Goal: Check status: Check status

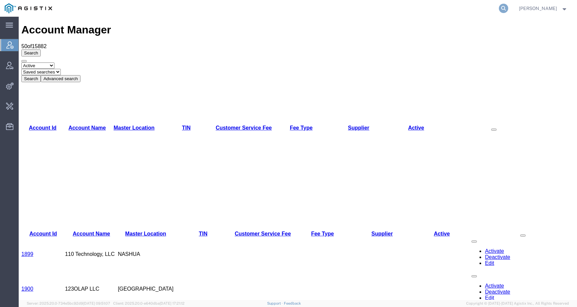
click at [509, 10] on icon at bounding box center [503, 8] width 9 height 9
click at [492, 10] on input "search" at bounding box center [397, 8] width 203 height 16
paste input "56860535"
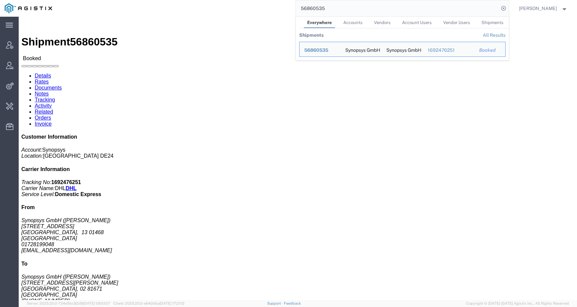
click b "1692476251"
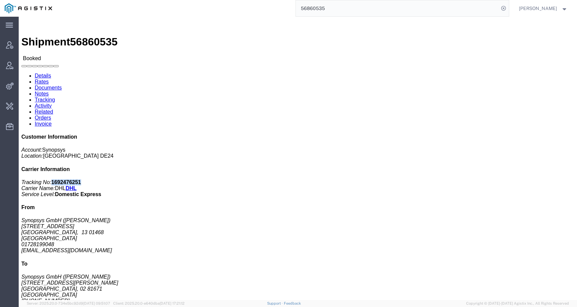
click b "1692476251"
copy b "1692476251"
click link "Activity"
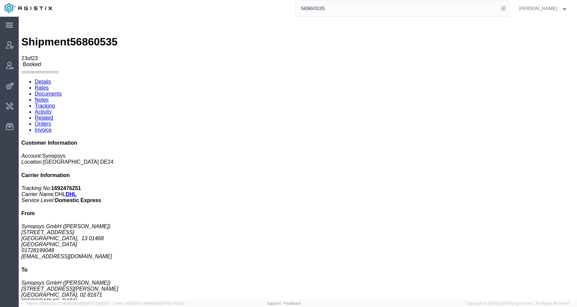
click at [46, 79] on link "Details" at bounding box center [43, 82] width 16 height 6
click b "1692476251"
copy b "1692476251"
click link "Activity"
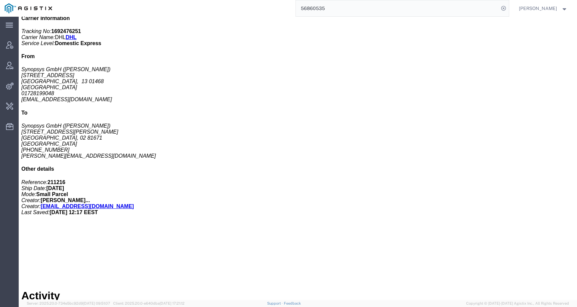
scroll to position [246, 0]
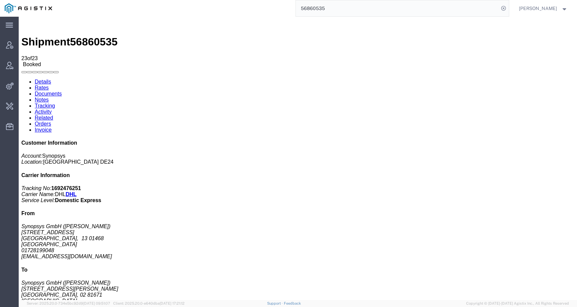
click div "Shipment 56860535 23 of 23 Booked Details Rates Documents Notes Tracking Activi…"
click span "56860535"
copy span "56860535"
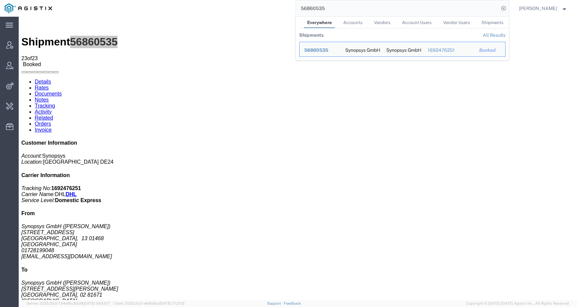
drag, startPoint x: 334, startPoint y: 8, endPoint x: 283, endPoint y: 4, distance: 51.7
click at [282, 6] on div "56860535 Everywhere Accounts Vendors Account Users Vendor Users Shipments Shipm…" at bounding box center [283, 8] width 452 height 17
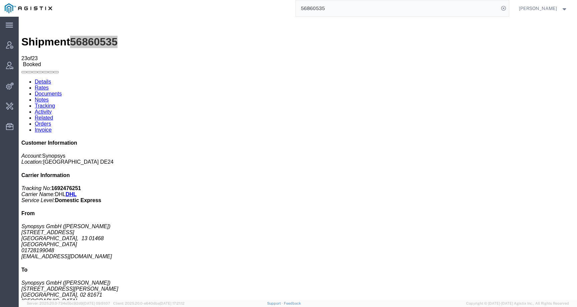
paste input "7062791"
type input "57062791"
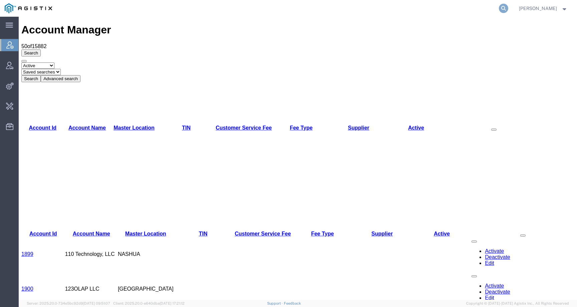
click at [508, 7] on icon at bounding box center [503, 8] width 9 height 9
click at [499, 7] on input "search" at bounding box center [397, 8] width 203 height 16
paste input "57093195"
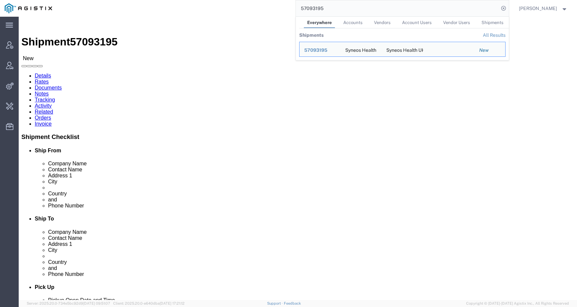
click address "Syneos Health UK Limited (Information Technology) 1 Pinehurst Road, Farnborough…"
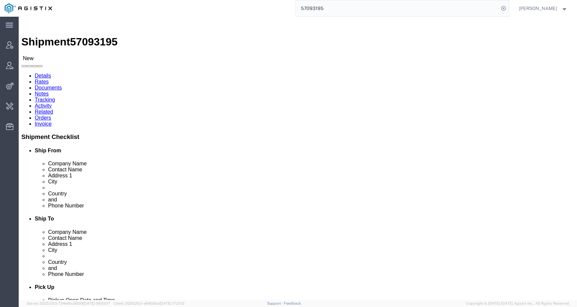
click link "Activity"
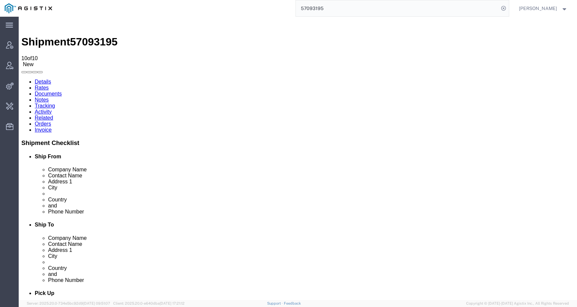
drag, startPoint x: 260, startPoint y: 253, endPoint x: 363, endPoint y: 253, distance: 102.9
drag, startPoint x: 259, startPoint y: 252, endPoint x: 347, endPoint y: 252, distance: 88.2
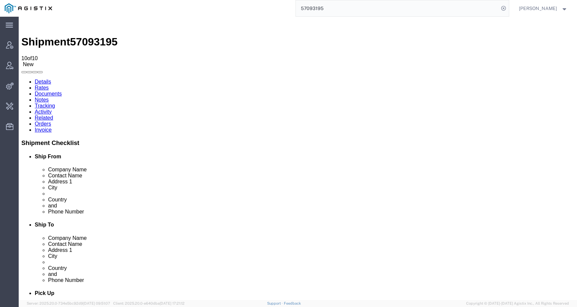
copy td "carolann.clarke@syneoshealth.com"
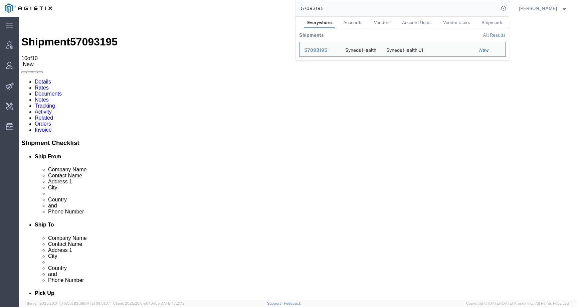
drag, startPoint x: 346, startPoint y: 14, endPoint x: 300, endPoint y: 7, distance: 45.7
click at [300, 7] on div "57093195 Everywhere Accounts Vendors Account Users Vendor Users Shipments Shipm…" at bounding box center [283, 8] width 452 height 17
paste input "carolann.clarke@syneoshealth.com"
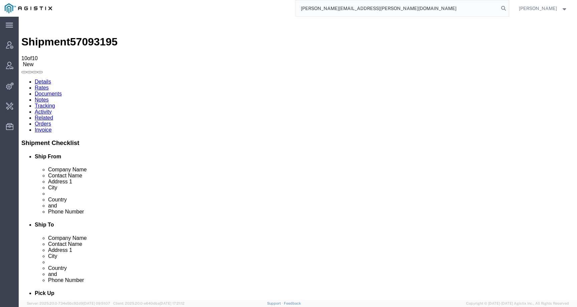
type input "carolann.clarke@syneoshealth.com"
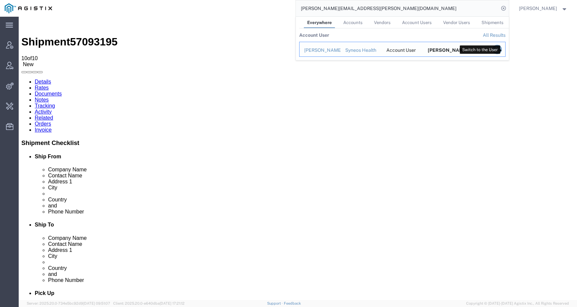
click at [502, 48] on icon "Search Results" at bounding box center [497, 49] width 9 height 9
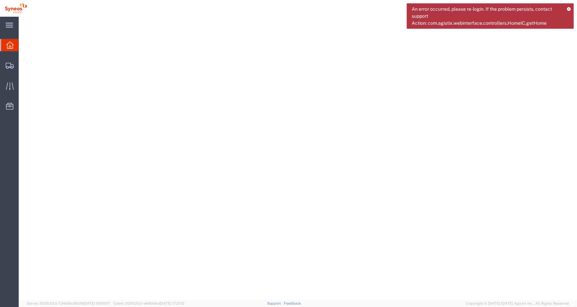
click at [504, 7] on span "An error occurred, please re-login. If the problem persists, contact support Ac…" at bounding box center [487, 16] width 150 height 21
click at [570, 8] on icon at bounding box center [569, 9] width 4 height 4
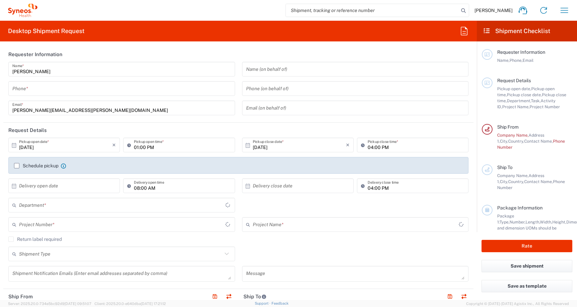
type input "[GEOGRAPHIC_DATA]"
type input "3212"
type input "United Kingdom"
click at [337, 8] on input "search" at bounding box center [372, 10] width 173 height 13
paste input "57093195"
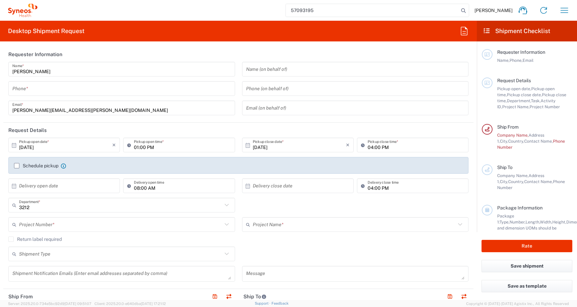
type input "57093195"
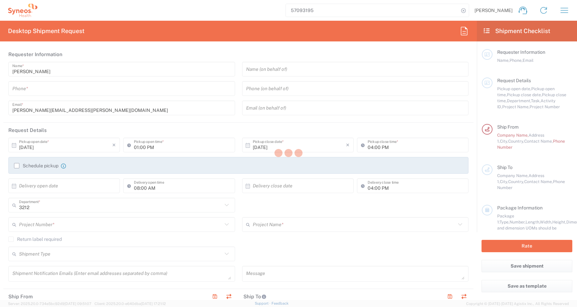
type input "Syneos Health UK Limited"
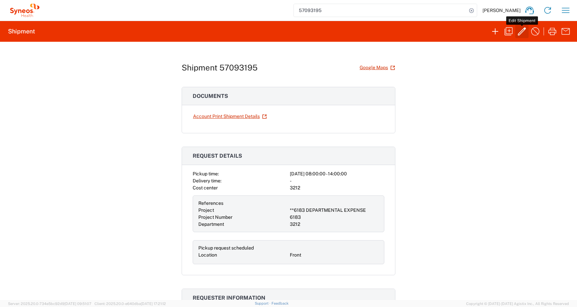
click at [521, 34] on icon "button" at bounding box center [522, 31] width 8 height 8
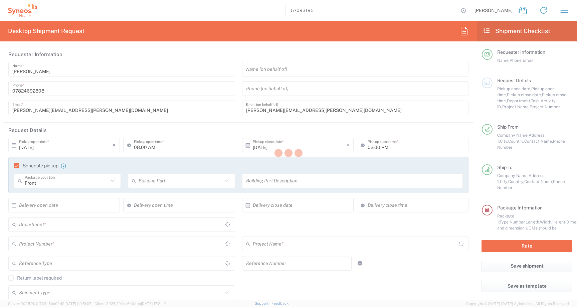
type input "Medium Box"
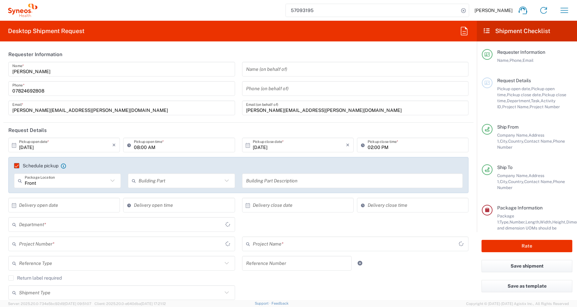
type input "6183"
type input "**6183 DEPARTMENTAL EXPENSE"
type input "3212"
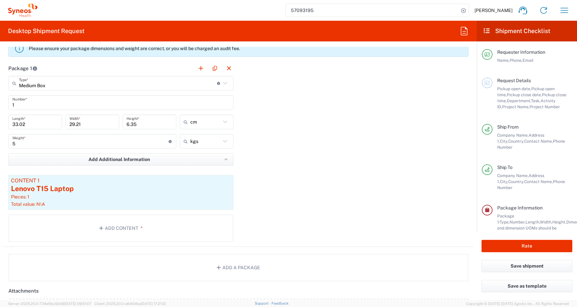
scroll to position [644, 0]
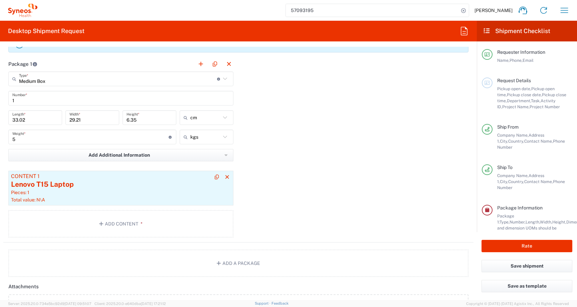
click at [203, 189] on div "Lenovo T15 Laptop" at bounding box center [121, 184] width 220 height 10
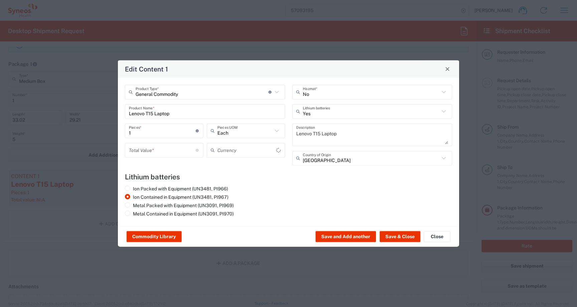
type input "US Dollar"
click at [449, 69] on span "Close" at bounding box center [447, 69] width 5 height 5
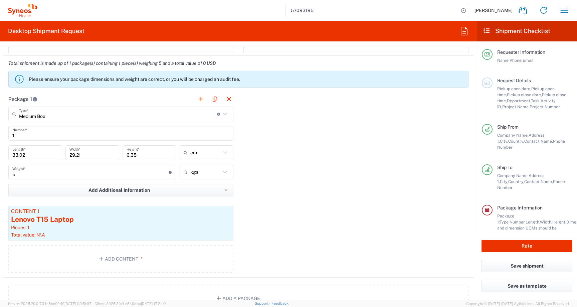
scroll to position [607, 0]
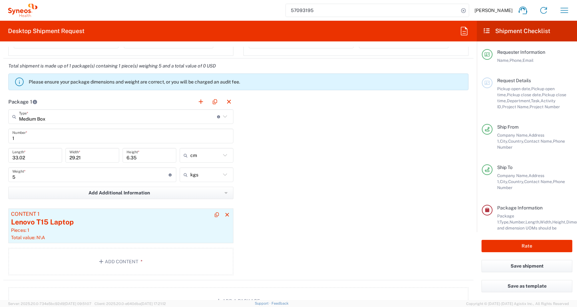
click at [156, 230] on div "Pieces: 1" at bounding box center [121, 230] width 220 height 6
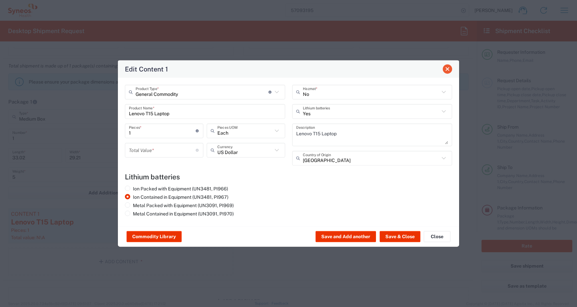
click at [447, 68] on span "Close" at bounding box center [447, 69] width 5 height 5
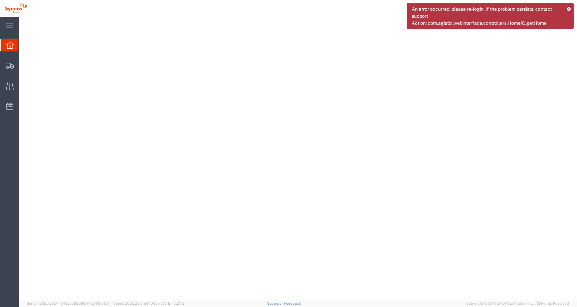
click at [569, 8] on icon at bounding box center [569, 9] width 4 height 4
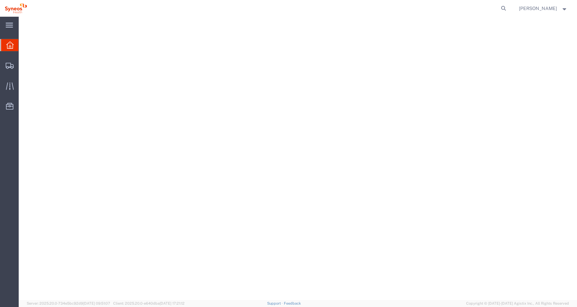
click at [560, 8] on span "[PERSON_NAME]" at bounding box center [543, 8] width 49 height 7
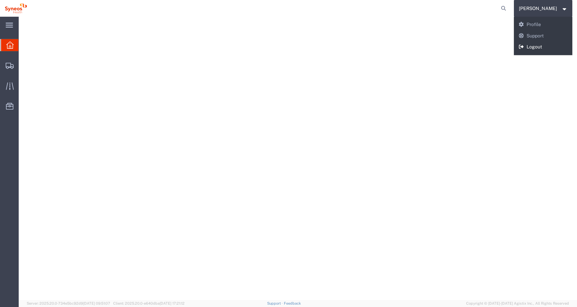
click at [551, 51] on link "Logout" at bounding box center [543, 46] width 59 height 11
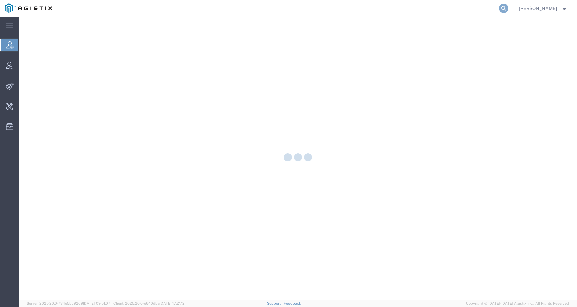
click at [509, 7] on icon at bounding box center [503, 8] width 9 height 9
click at [499, 7] on input "search" at bounding box center [397, 8] width 203 height 16
paste input "57062791"
type input "57062791"
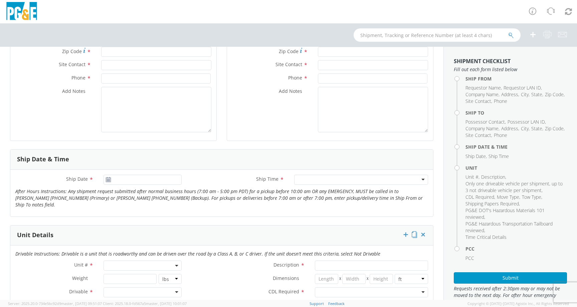
scroll to position [209, 0]
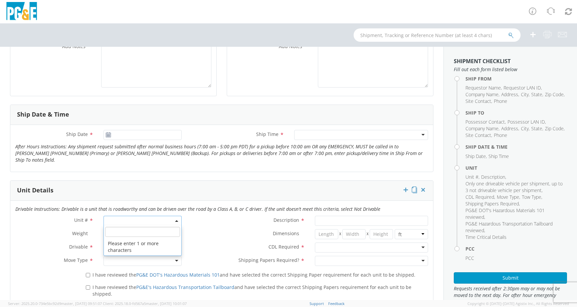
click at [112, 216] on span at bounding box center [143, 221] width 78 height 10
click at [119, 227] on input "search" at bounding box center [142, 232] width 75 height 10
paste input "CE3553"
type input "CE3553"
type input "TRAILER; WATER TANKER"
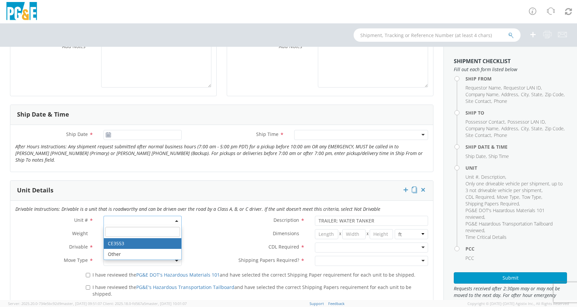
select select "CE3553"
select select "? object:null ?"
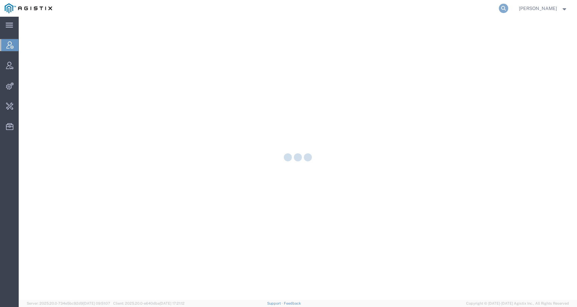
click at [508, 10] on icon at bounding box center [503, 8] width 9 height 9
click at [499, 10] on input "search" at bounding box center [397, 8] width 203 height 16
paste input "20892522512"
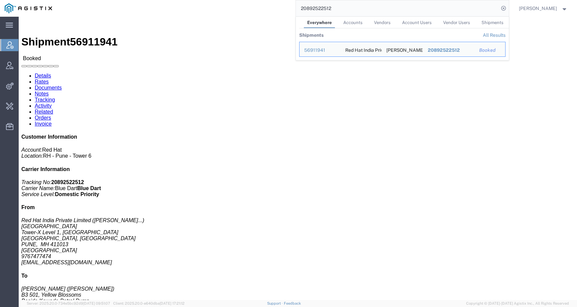
click div "Leg 1 - Air"
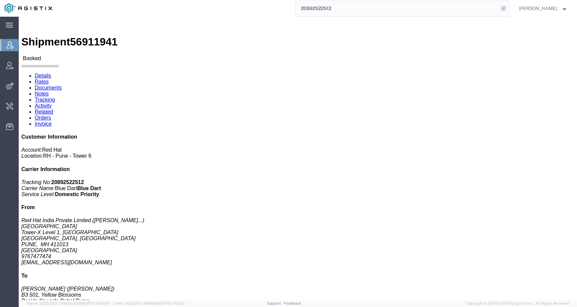
click b "20892522512"
copy b "20892522512"
click span "56911941"
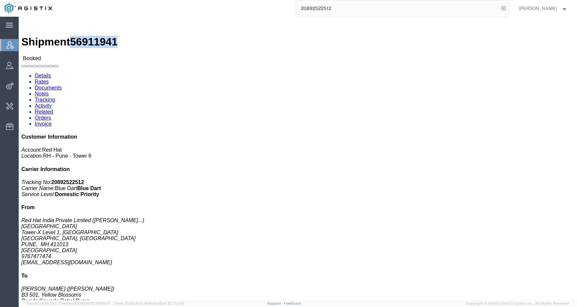
copy span "56911941"
click b "20892522512"
copy b "20892522512"
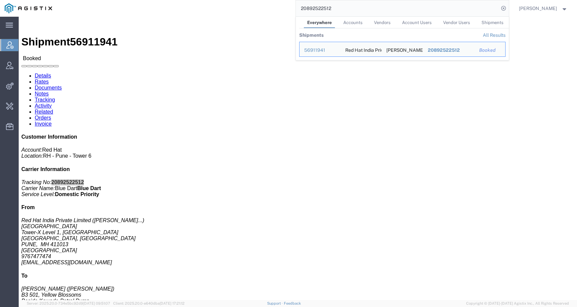
drag, startPoint x: 349, startPoint y: 8, endPoint x: 274, endPoint y: 8, distance: 74.9
click at [274, 8] on div "20892522512 Everywhere Accounts Vendors Account Users Vendor Users Shipments Sh…" at bounding box center [283, 8] width 452 height 17
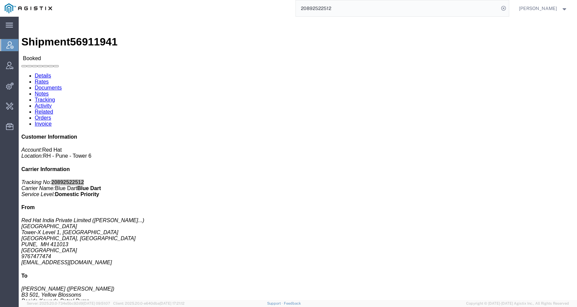
click at [362, 8] on input "20892522512" at bounding box center [397, 8] width 203 height 16
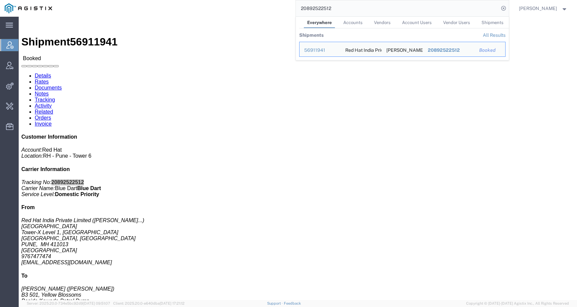
drag, startPoint x: 348, startPoint y: 7, endPoint x: 284, endPoint y: 7, distance: 64.2
click at [284, 7] on div "20892522512 Everywhere Accounts Vendors Account Users Vendor Users Shipments Sh…" at bounding box center [283, 8] width 452 height 17
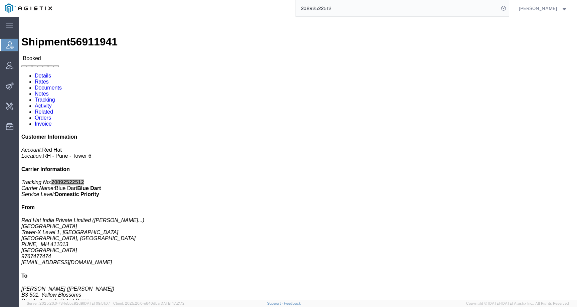
paste input "53586442976"
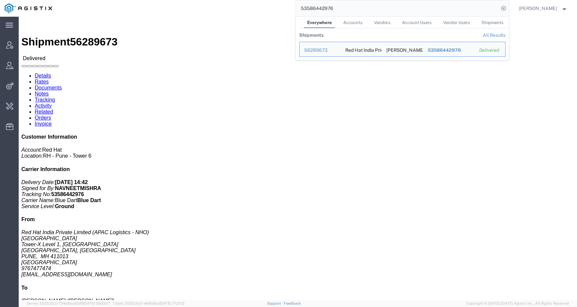
click div "Ship From Red Hat India Private Limited (APAC Logistics - NHO) [GEOGRAPHIC_DATA…"
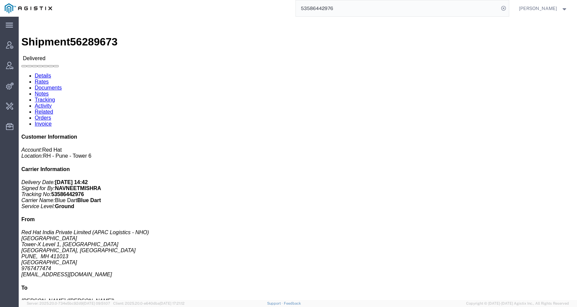
drag, startPoint x: 225, startPoint y: 72, endPoint x: 235, endPoint y: 72, distance: 10.4
click p "[DATE] 12:00 - [DATE] 13:00"
copy p "07/24"
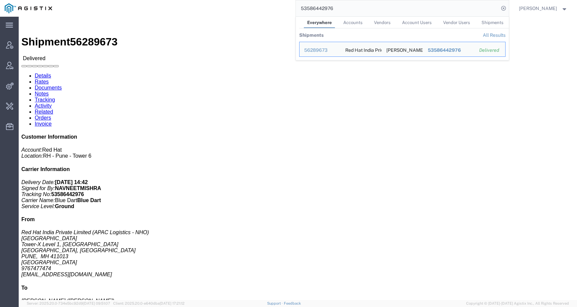
drag, startPoint x: 348, startPoint y: 12, endPoint x: 295, endPoint y: 6, distance: 53.8
click at [295, 6] on div "53586442976 Everywhere Accounts Vendors Account Users Vendor Users Shipments Sh…" at bounding box center [283, 8] width 452 height 17
paste input "20892522512"
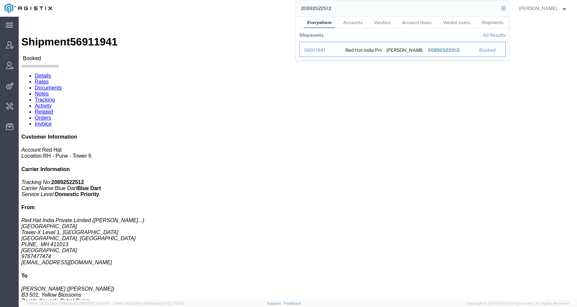
drag, startPoint x: 325, startPoint y: 49, endPoint x: 309, endPoint y: 119, distance: 71.6
click at [325, 49] on div "56911941" at bounding box center [320, 50] width 32 height 7
drag, startPoint x: 357, startPoint y: 2, endPoint x: 360, endPoint y: 8, distance: 6.7
click at [360, 8] on input "20892522512" at bounding box center [397, 8] width 203 height 16
paste input "S02486895"
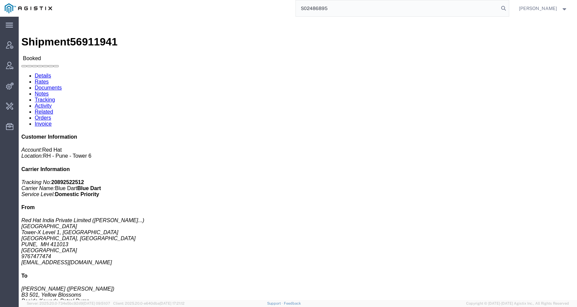
type input "S02486895"
